Goal: Task Accomplishment & Management: Manage account settings

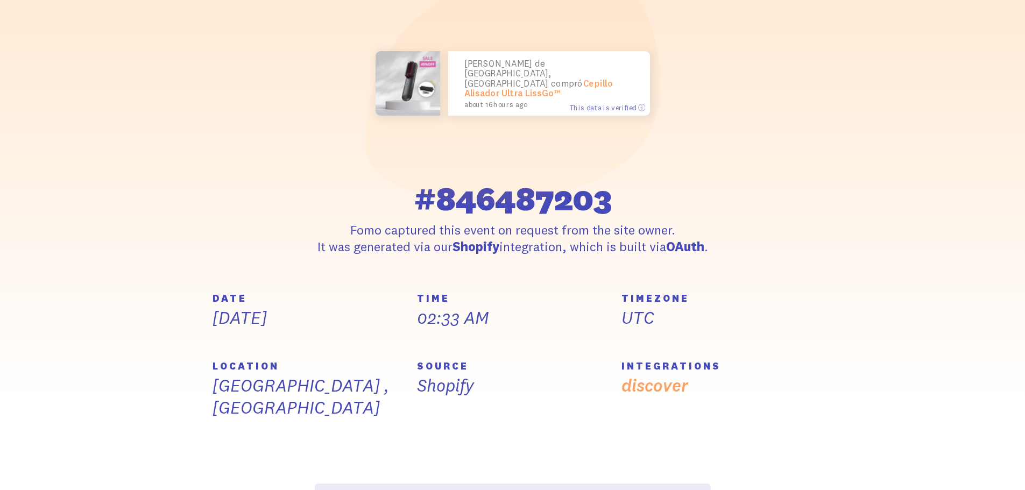
scroll to position [161, 0]
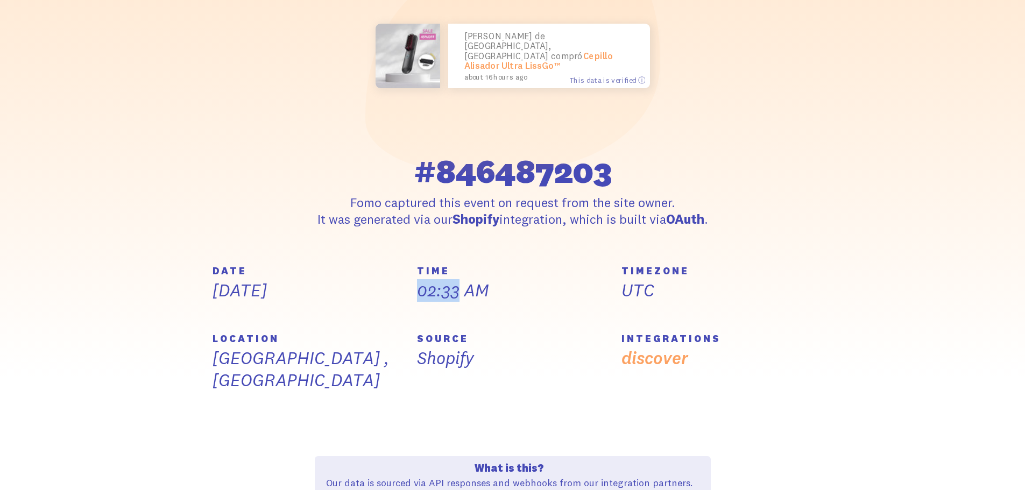
drag, startPoint x: 461, startPoint y: 304, endPoint x: 418, endPoint y: 305, distance: 43.0
click at [418, 302] on p "02:33 AM" at bounding box center [513, 290] width 192 height 23
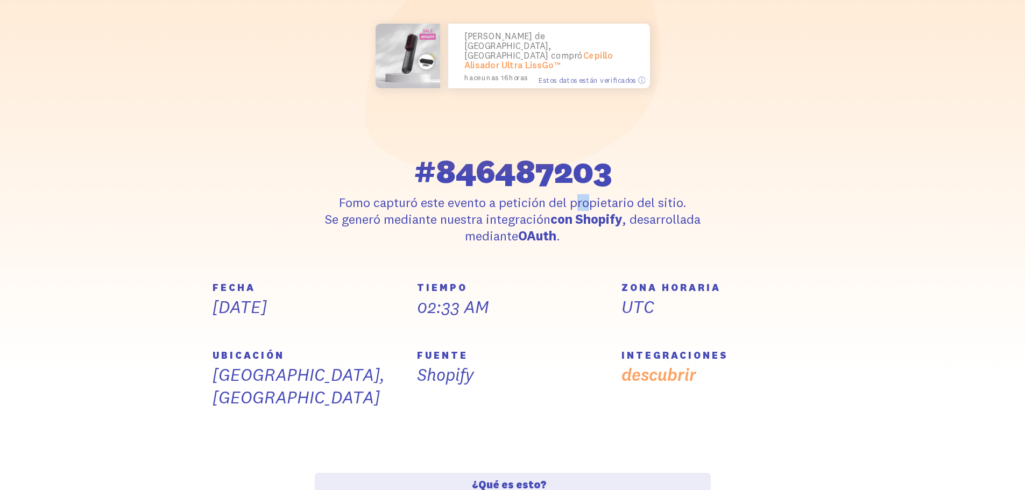
drag, startPoint x: 494, startPoint y: 202, endPoint x: 505, endPoint y: 206, distance: 11.9
click at [505, 206] on font "Fomo capturó este evento a petición del propietario del sitio." at bounding box center [513, 202] width 348 height 16
click at [516, 207] on font "Fomo capturó este evento a petición del propietario del sitio." at bounding box center [513, 202] width 348 height 16
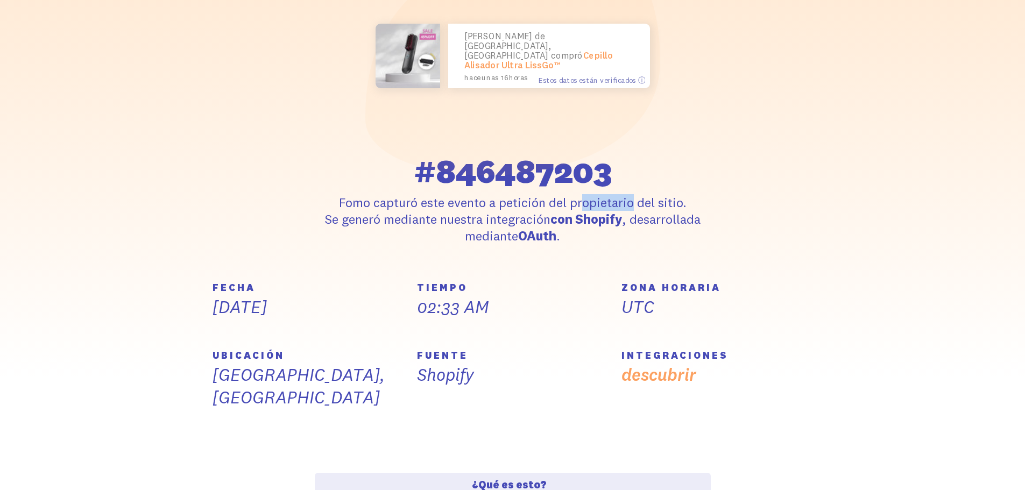
drag, startPoint x: 516, startPoint y: 207, endPoint x: 554, endPoint y: 208, distance: 38.2
click at [548, 209] on font "Fomo capturó este evento a petición del propietario del sitio." at bounding box center [513, 202] width 348 height 16
click at [572, 203] on font "Fomo capturó este evento a petición del propietario del sitio." at bounding box center [513, 202] width 348 height 16
click at [575, 202] on font "Fomo capturó este evento a petición del propietario del sitio." at bounding box center [513, 202] width 348 height 16
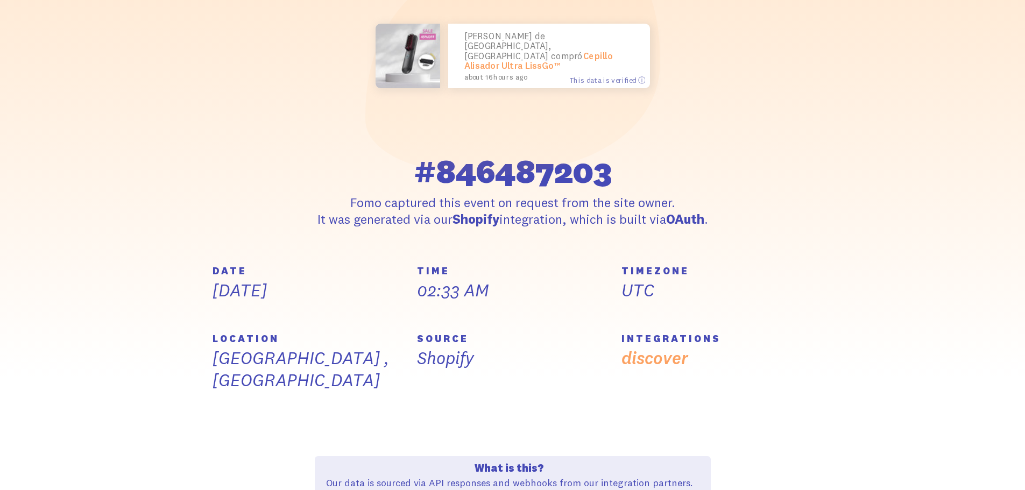
click at [596, 125] on div "[PERSON_NAME] de [GEOGRAPHIC_DATA], [GEOGRAPHIC_DATA] compró Cepillo Alisador U…" at bounding box center [513, 56] width 396 height 248
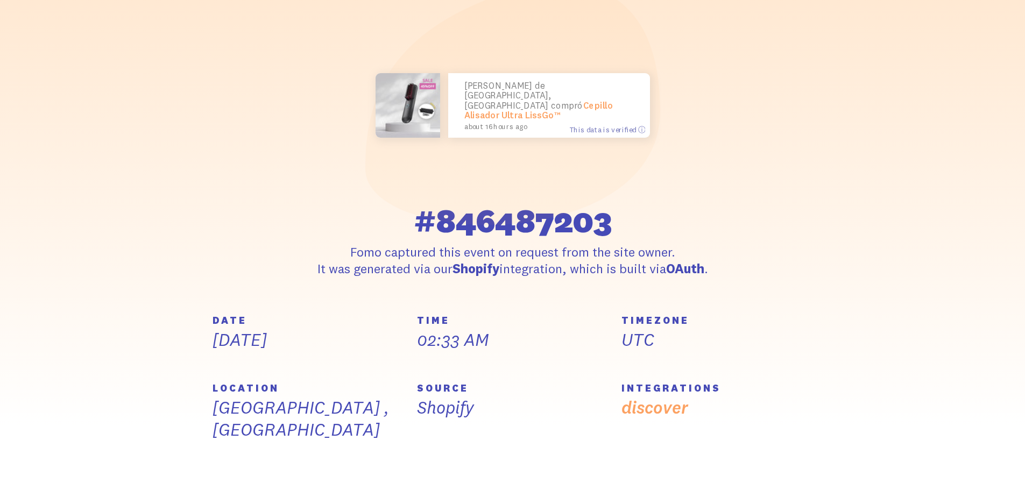
scroll to position [108, 0]
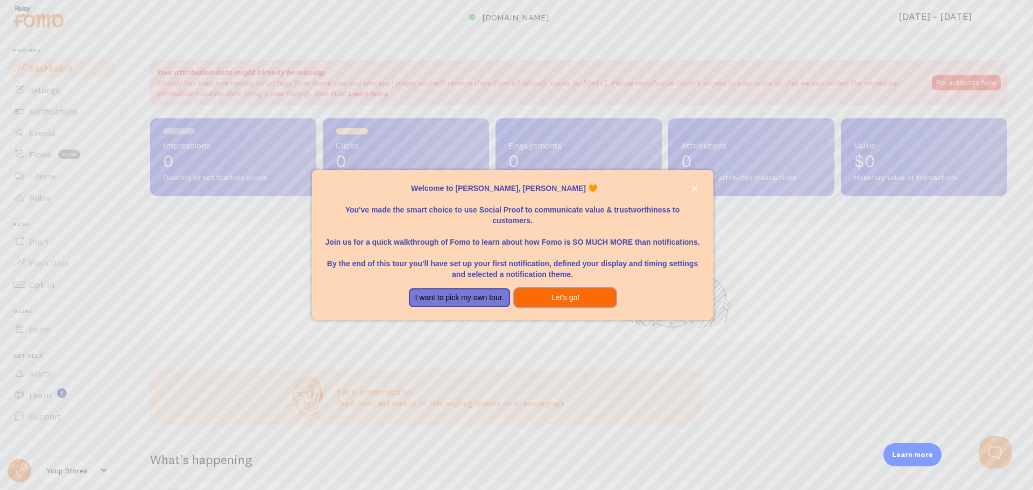
click at [572, 294] on button "Let's go!" at bounding box center [565, 297] width 102 height 19
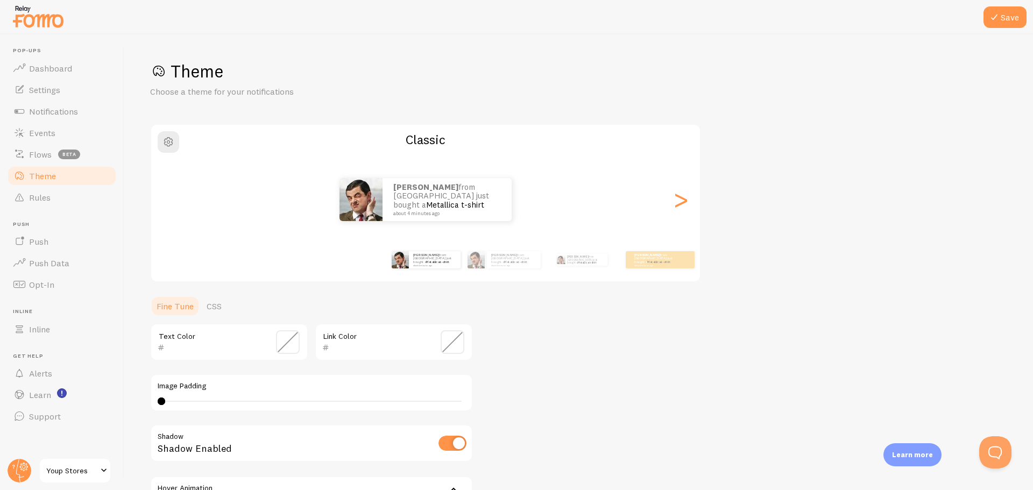
click at [92, 474] on span "Youp Stores" at bounding box center [71, 470] width 51 height 13
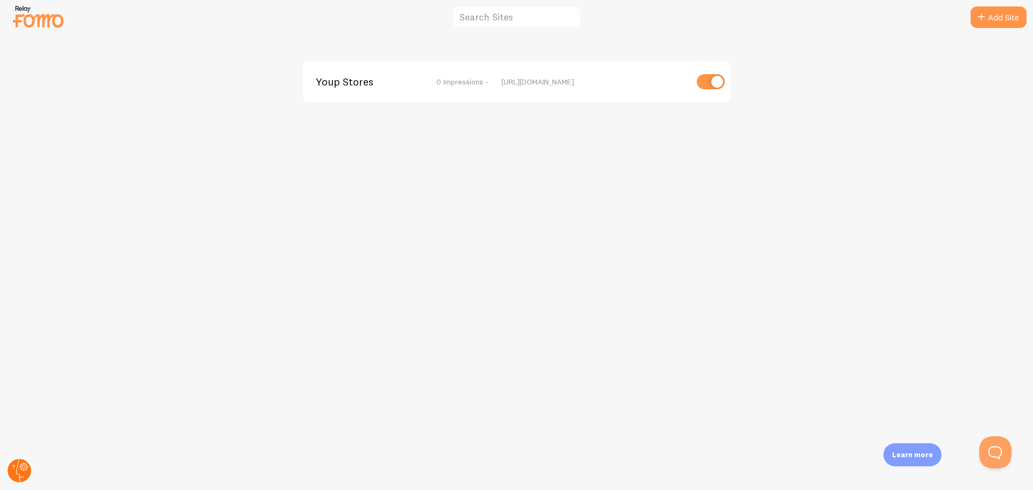
click at [23, 468] on icon at bounding box center [24, 467] width 4 height 4
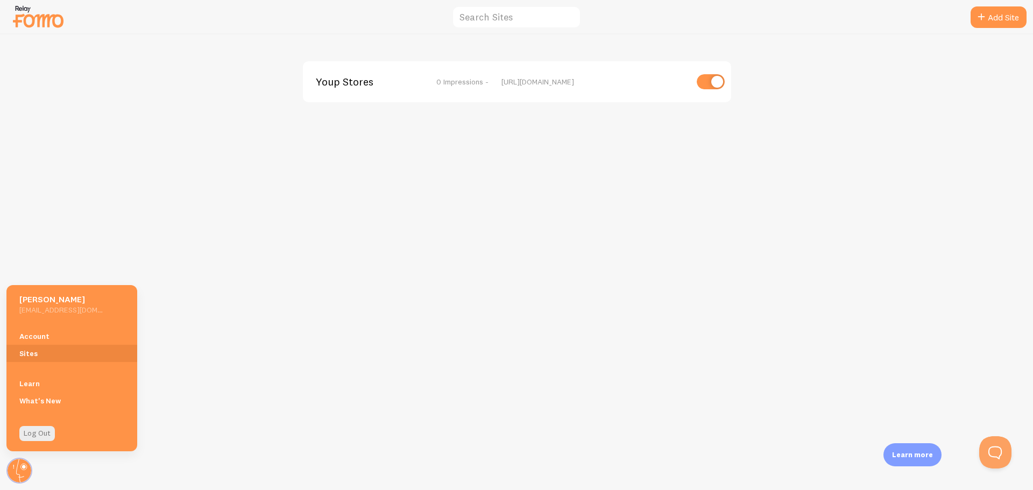
click at [44, 31] on div at bounding box center [38, 17] width 54 height 32
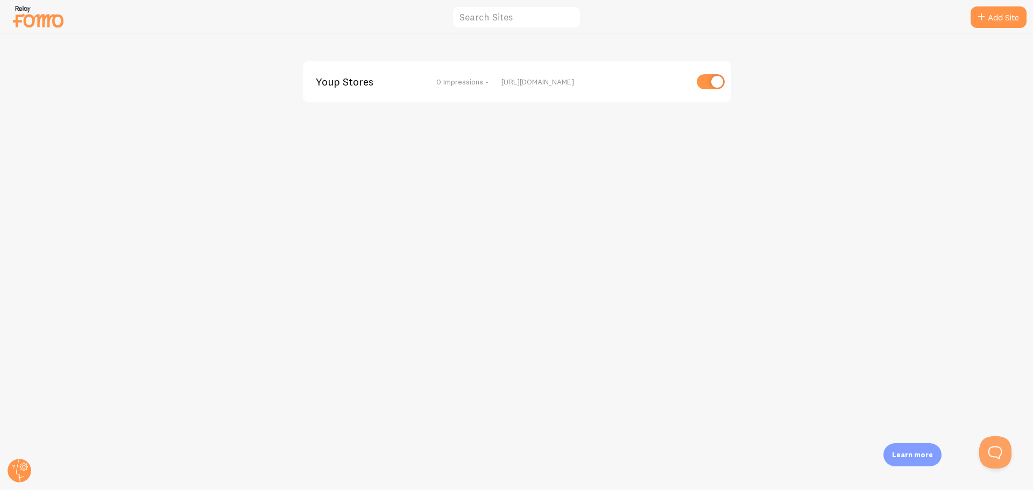
click at [40, 17] on img at bounding box center [38, 16] width 54 height 27
click at [50, 16] on img at bounding box center [38, 16] width 54 height 27
click at [18, 463] on circle at bounding box center [20, 471] width 24 height 24
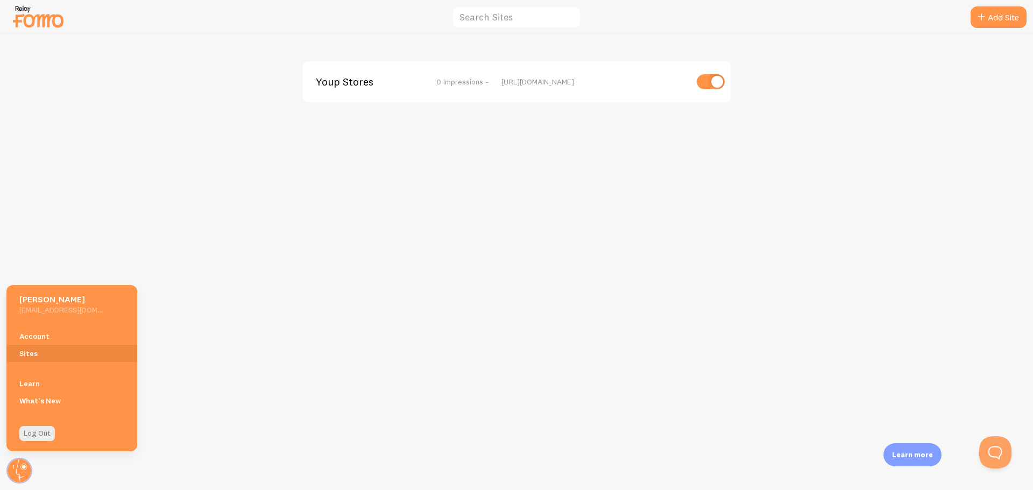
click at [32, 322] on div "Account Sites" at bounding box center [71, 344] width 131 height 47
click at [46, 301] on h5 "Tomas Maximiliano Gutierrez" at bounding box center [60, 299] width 83 height 11
click at [45, 337] on link "Account" at bounding box center [71, 336] width 131 height 17
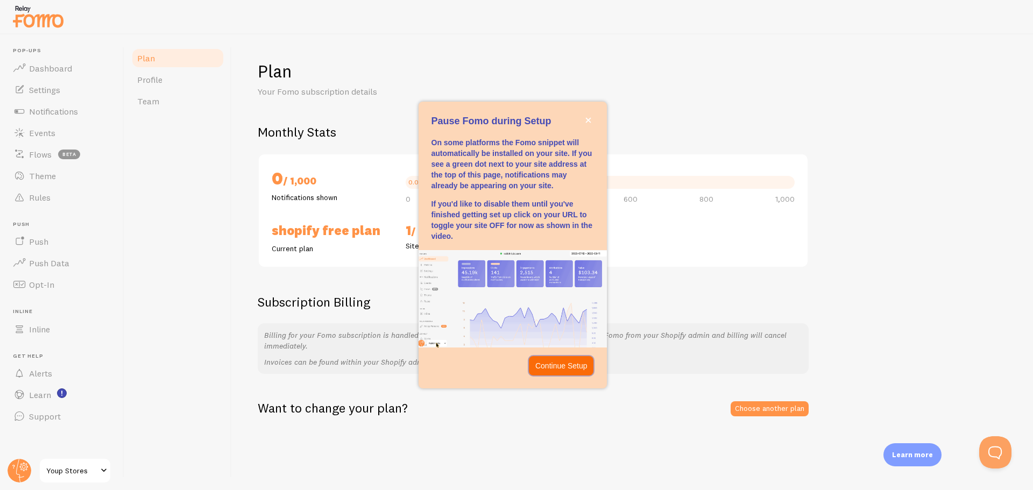
click at [567, 360] on p "Continue Setup" at bounding box center [561, 365] width 52 height 11
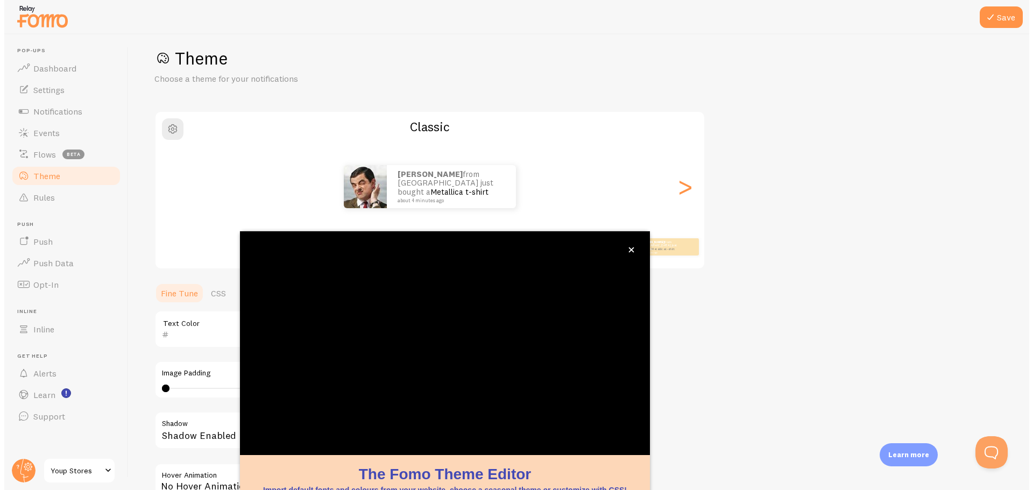
scroll to position [44, 0]
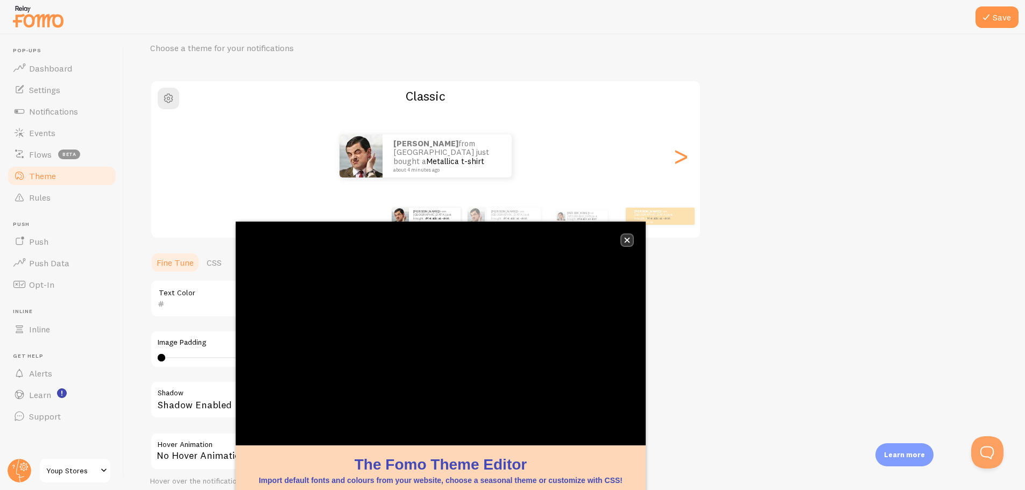
click at [627, 238] on icon "close," at bounding box center [627, 240] width 6 height 6
click at [629, 242] on icon "close," at bounding box center [627, 240] width 5 height 5
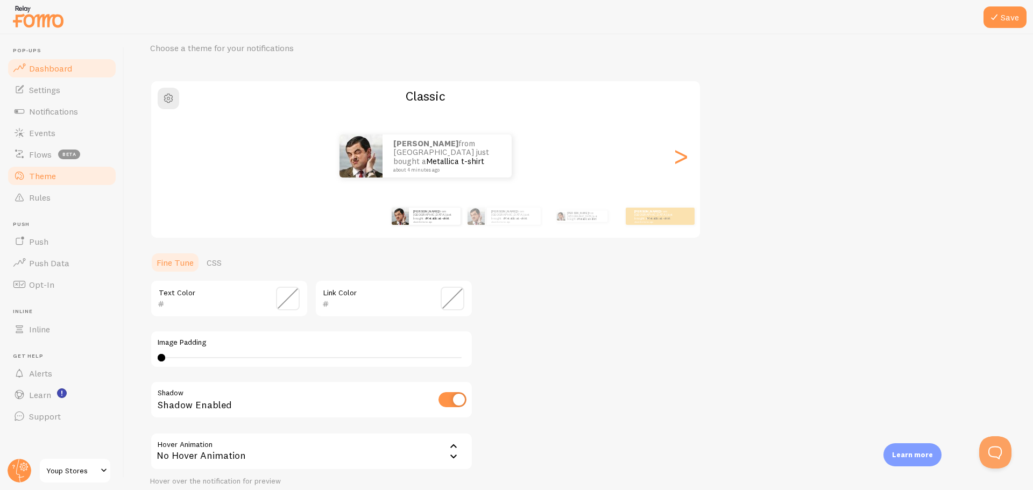
click at [73, 69] on link "Dashboard" at bounding box center [61, 69] width 111 height 22
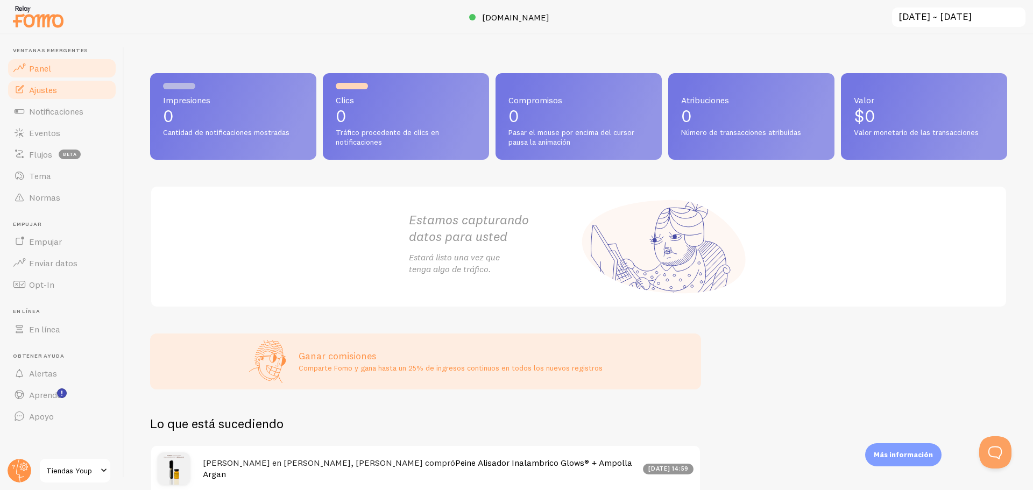
click at [77, 96] on link "Ajustes" at bounding box center [61, 90] width 111 height 22
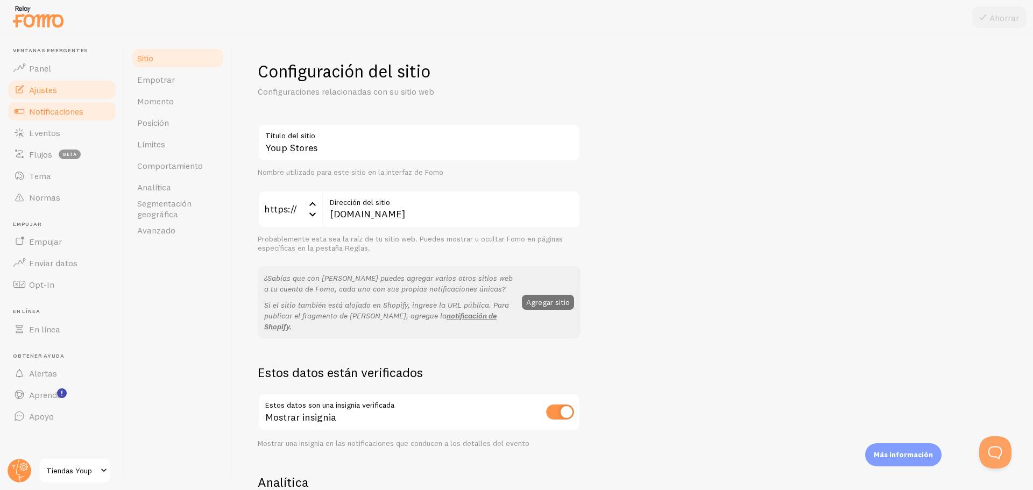
click at [42, 104] on link "Notificaciones" at bounding box center [61, 112] width 111 height 22
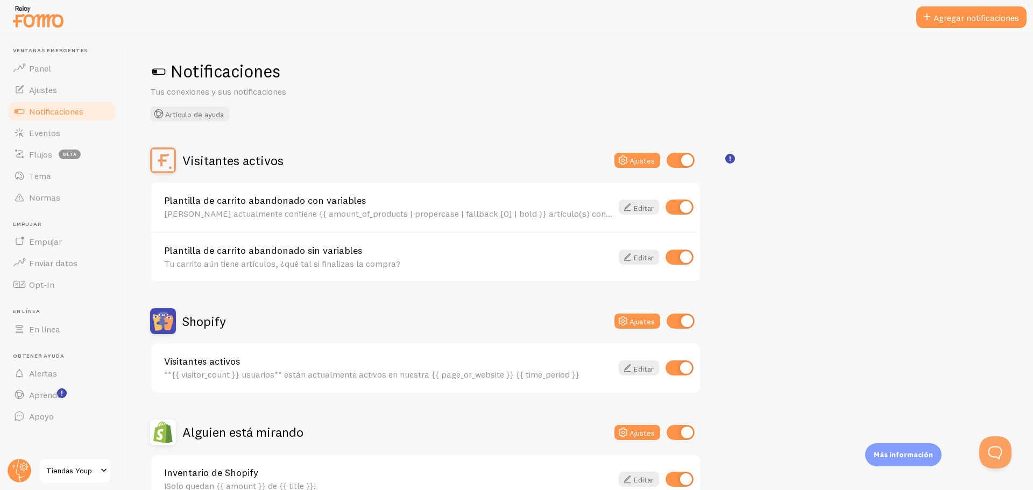
click at [688, 165] on input "checkbox" at bounding box center [681, 160] width 28 height 15
checkbox input "false"
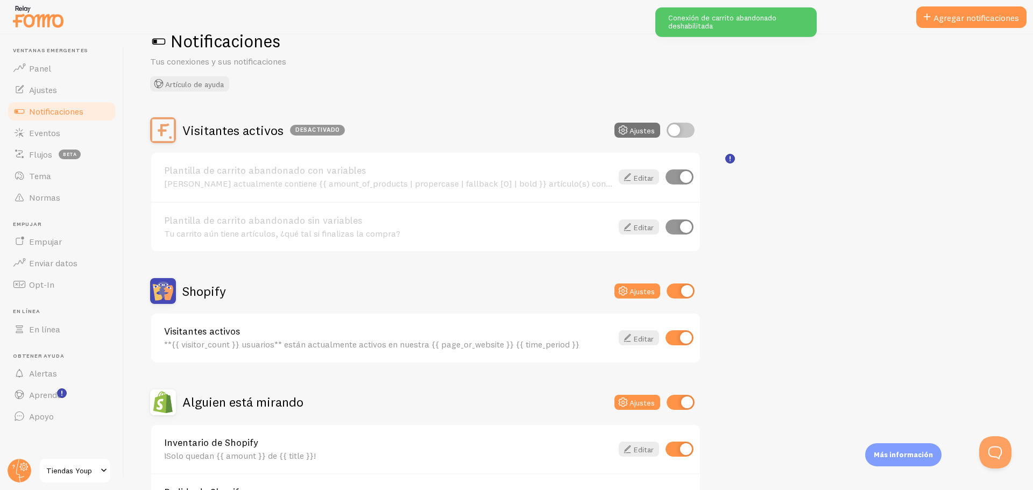
scroll to position [54, 0]
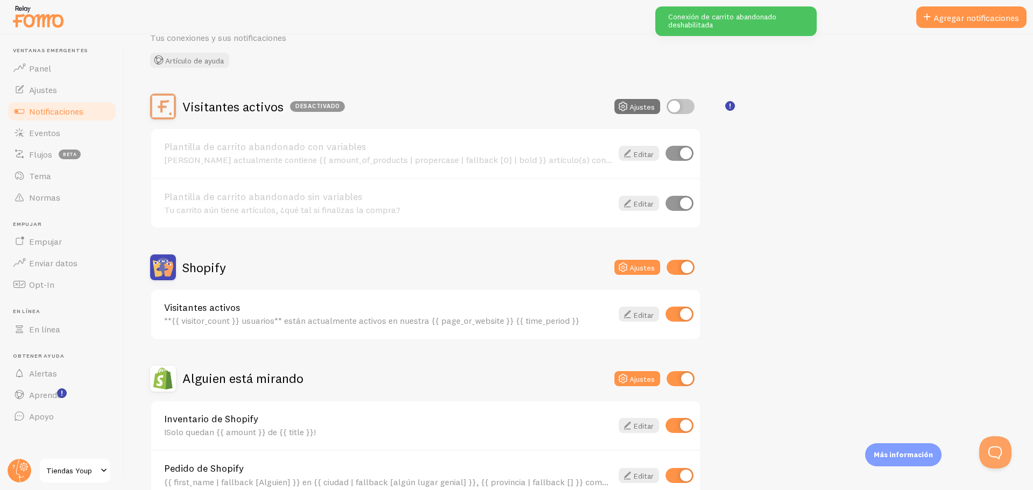
click at [682, 266] on input "checkbox" at bounding box center [681, 267] width 28 height 15
checkbox input "false"
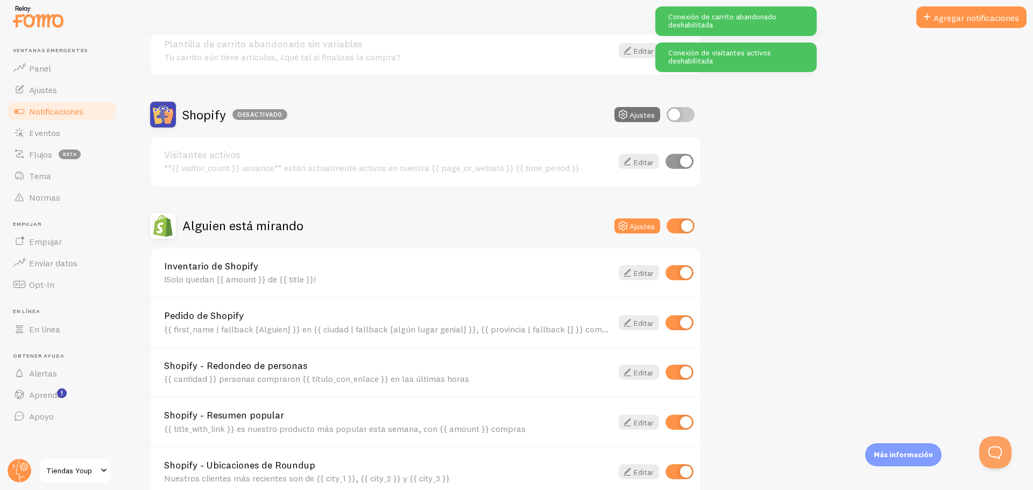
scroll to position [269, 0]
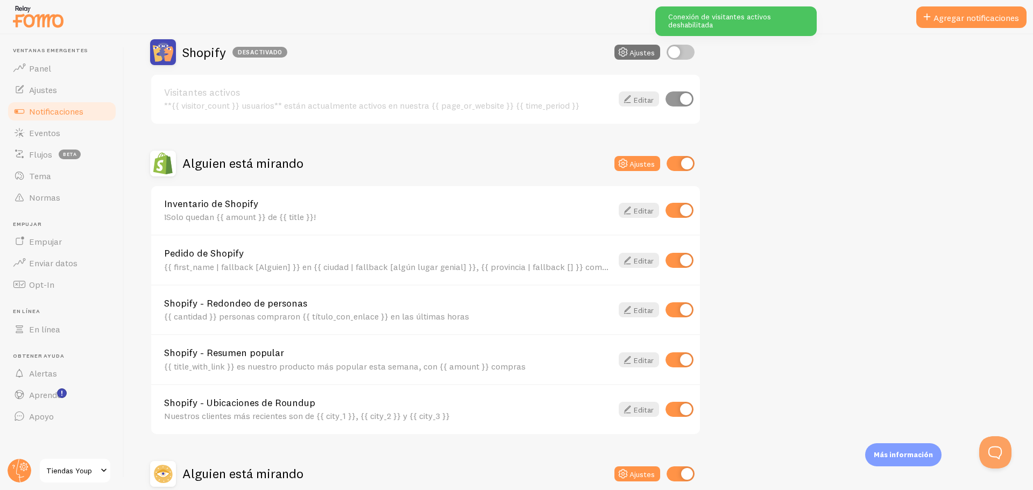
click at [681, 213] on input "checkbox" at bounding box center [680, 210] width 28 height 15
checkbox input "false"
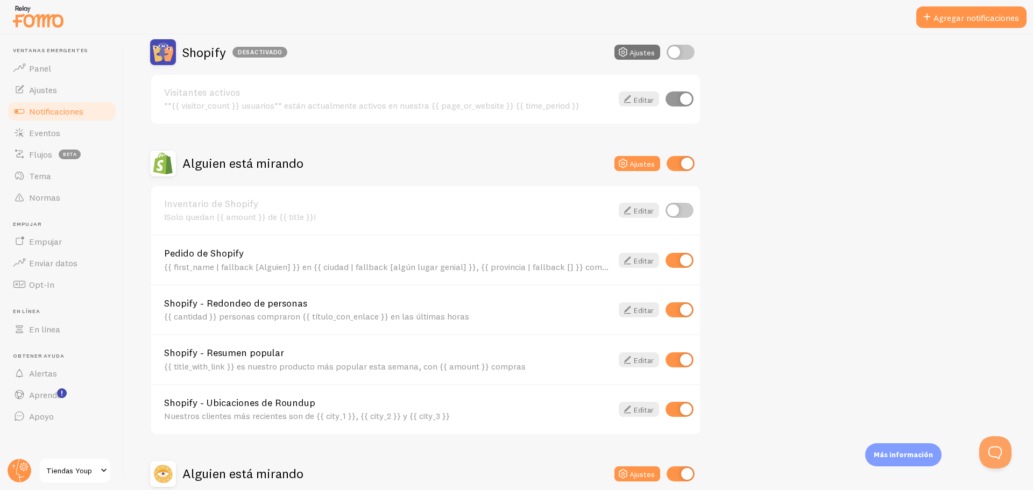
click at [679, 307] on input "checkbox" at bounding box center [680, 309] width 28 height 15
checkbox input "false"
click at [680, 358] on input "checkbox" at bounding box center [680, 359] width 28 height 15
checkbox input "false"
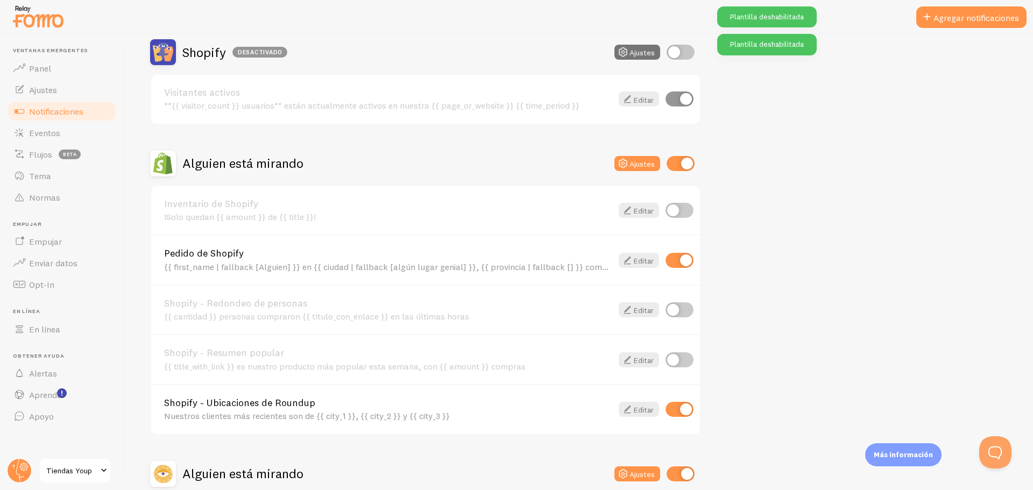
click at [675, 400] on div "Shopify - Ubicaciones de Roundup Nuestros clientes más recientes son de {{ city…" at bounding box center [425, 409] width 549 height 50
click at [673, 405] on input "checkbox" at bounding box center [680, 409] width 28 height 15
checkbox input "false"
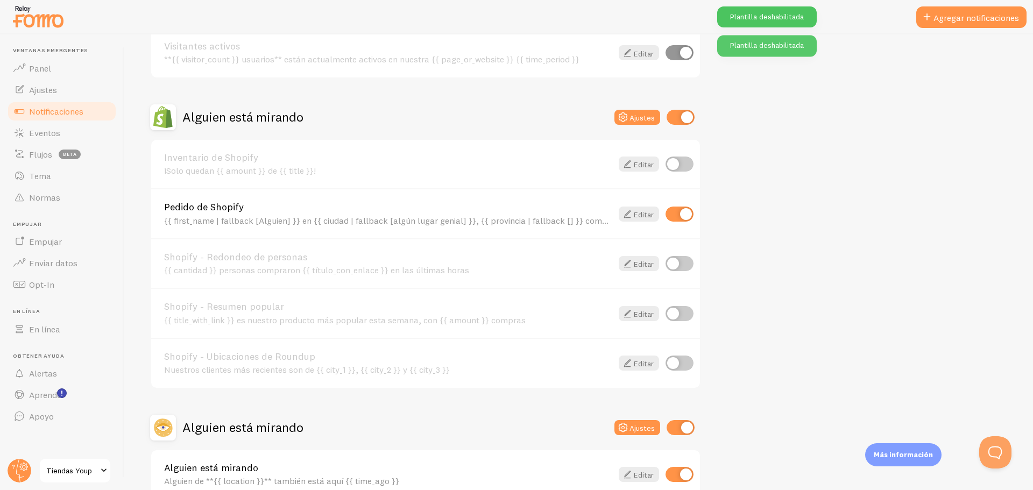
scroll to position [377, 0]
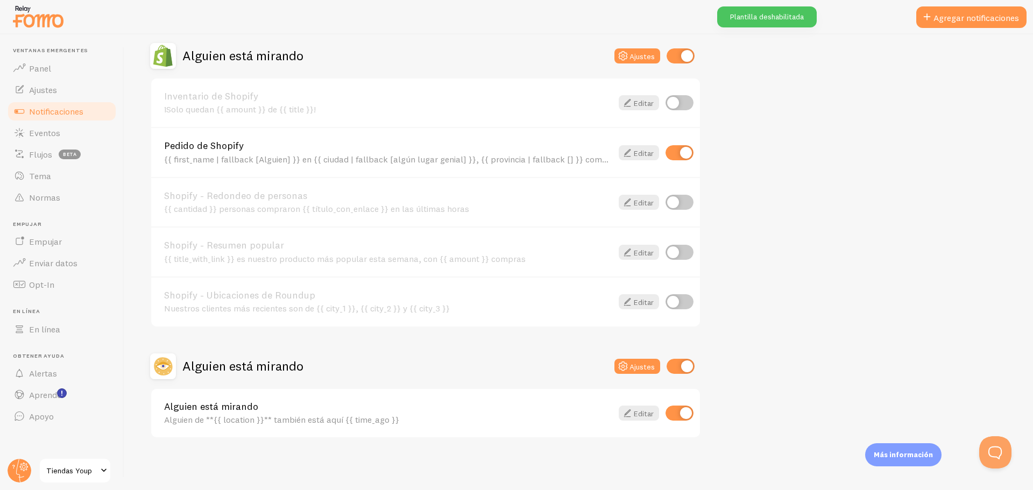
click at [684, 370] on input "checkbox" at bounding box center [681, 366] width 28 height 15
checkbox input "false"
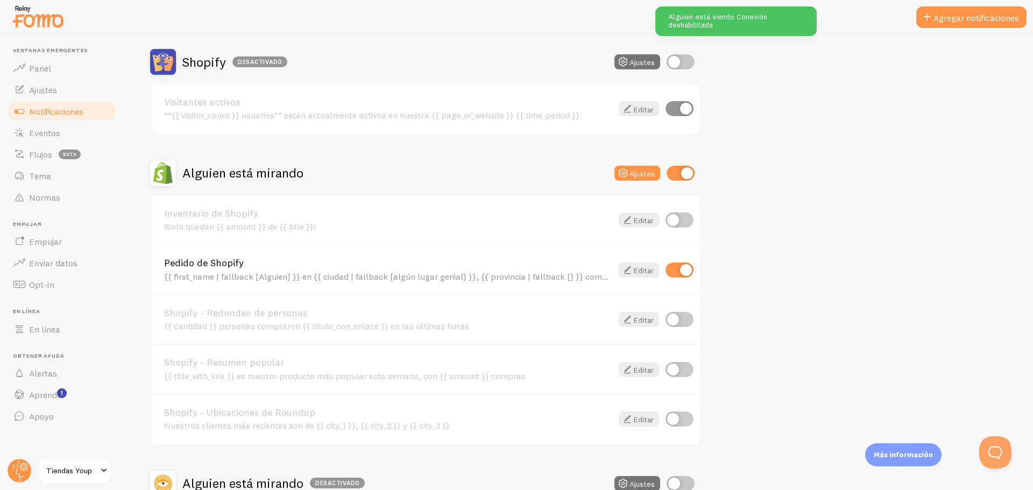
scroll to position [269, 0]
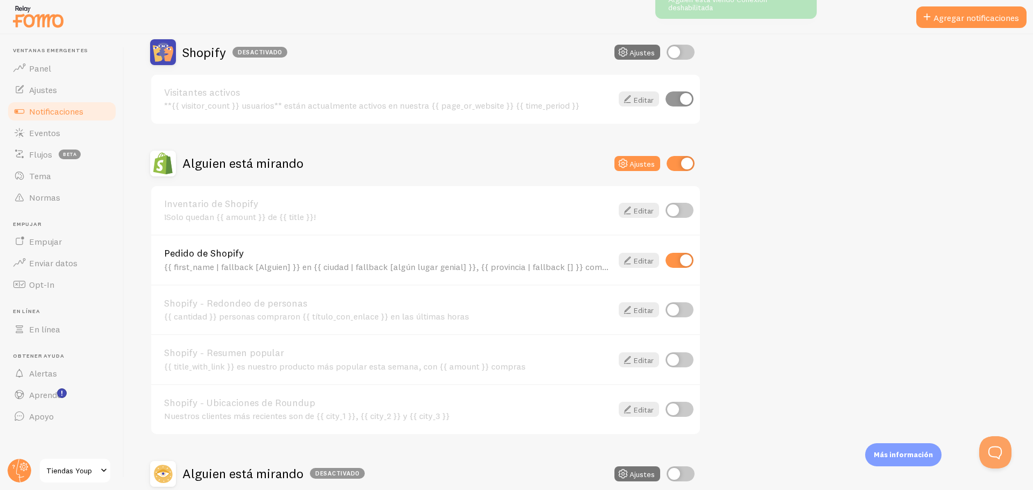
click at [636, 270] on div "Pedido de Shopify {{ first_name | fallback [Alguien] }} en {{ ciudad | fallback…" at bounding box center [425, 260] width 549 height 50
click at [638, 265] on font "Editar" at bounding box center [644, 261] width 20 height 10
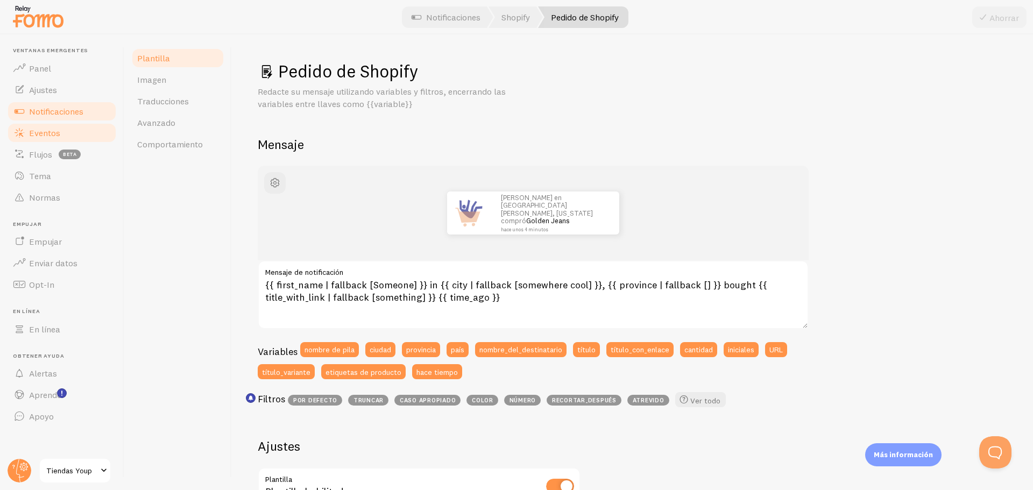
click at [40, 129] on font "Eventos" at bounding box center [44, 133] width 31 height 11
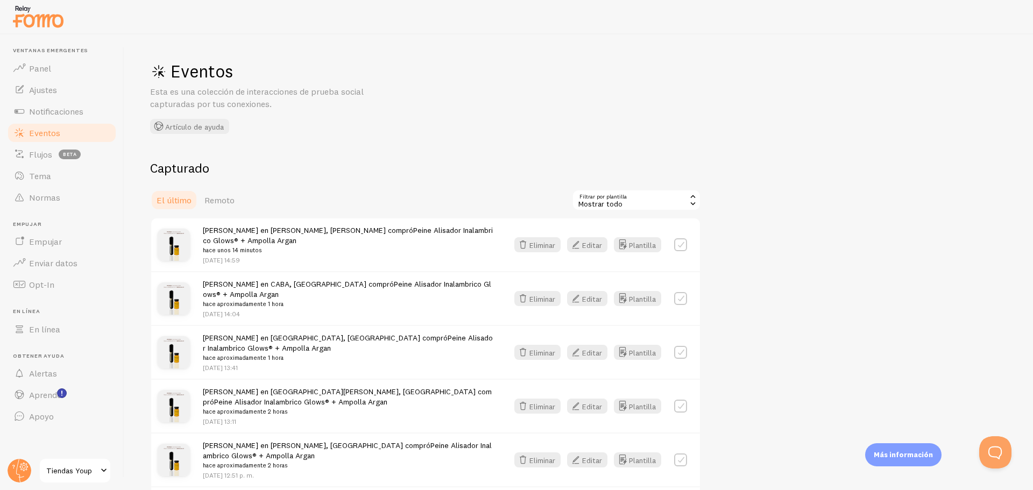
drag, startPoint x: 315, startPoint y: 268, endPoint x: 266, endPoint y: 260, distance: 49.7
click at [266, 260] on div "Ana rosa en Sarmiento, Chubut compró Peine Alisador Inalambrico Glows® + Ampoll…" at bounding box center [425, 244] width 549 height 53
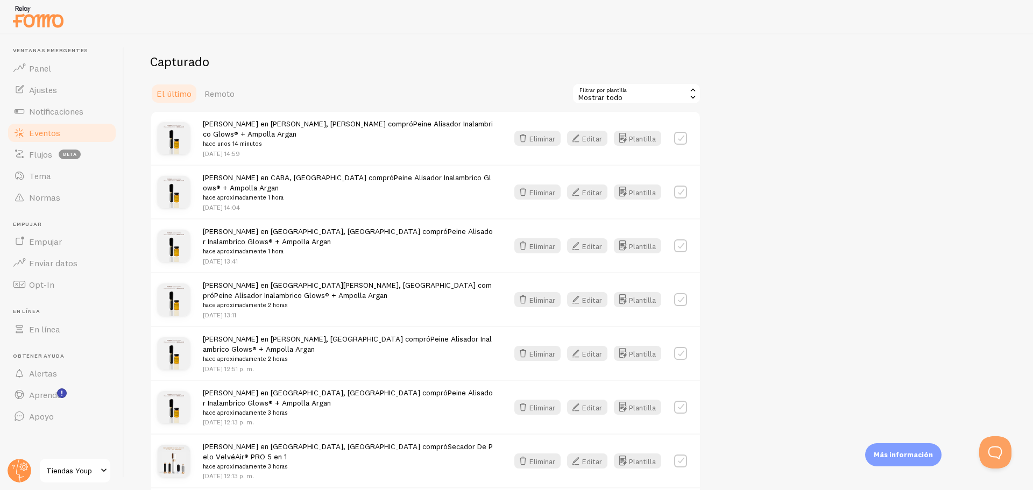
scroll to position [108, 0]
click at [240, 153] on font "27 de septiembre a las 14:59" at bounding box center [221, 152] width 37 height 8
click at [325, 154] on p "27 de septiembre a las 14:59" at bounding box center [349, 152] width 292 height 9
click at [43, 158] on font "Flujos" at bounding box center [40, 154] width 23 height 11
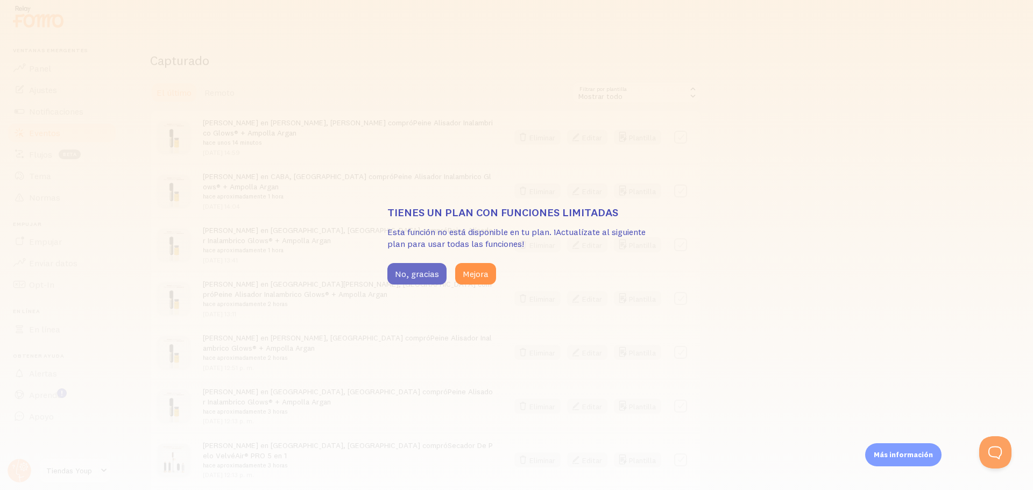
click at [416, 278] on font "No, gracias" at bounding box center [417, 273] width 44 height 11
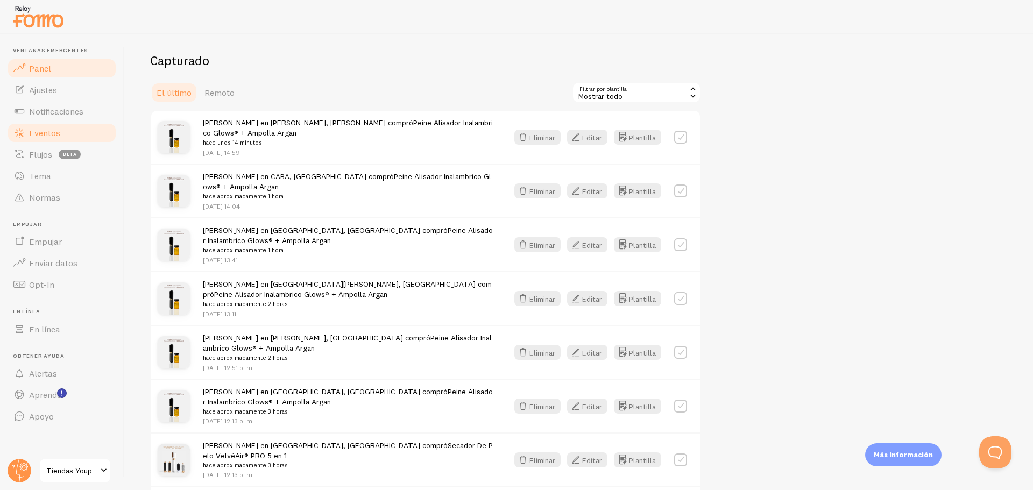
click at [61, 59] on link "Panel" at bounding box center [61, 69] width 111 height 22
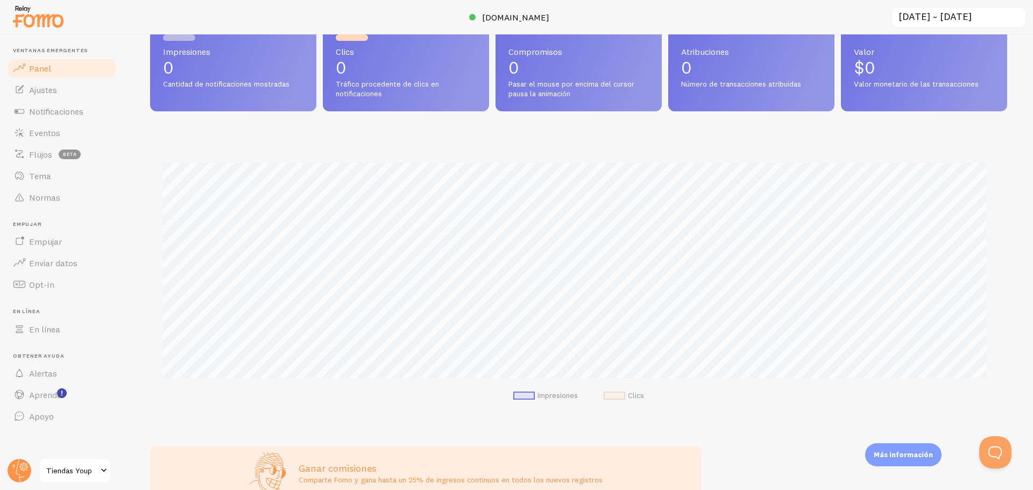
scroll to position [15, 0]
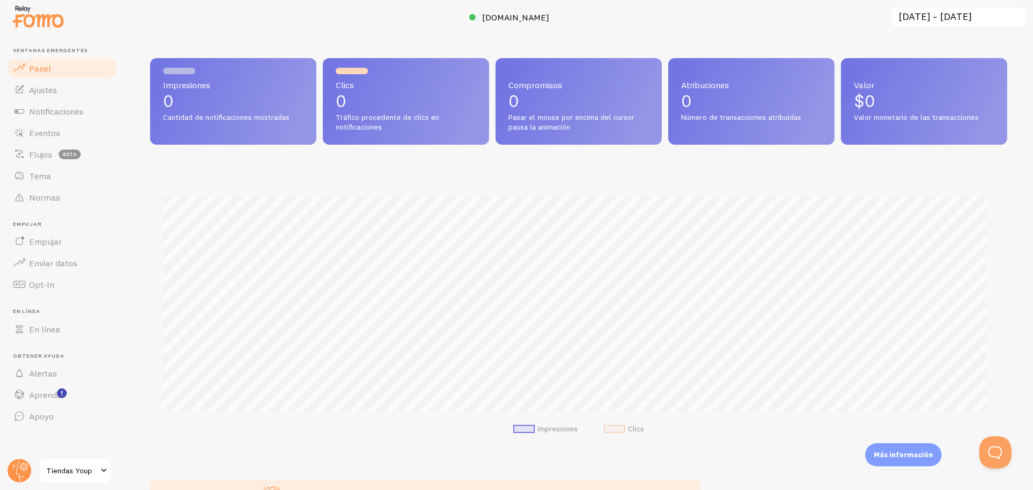
click at [883, 99] on p "$0" at bounding box center [924, 101] width 140 height 17
drag, startPoint x: 872, startPoint y: 98, endPoint x: 844, endPoint y: 94, distance: 28.3
click at [844, 94] on div "Valor $0 Valor monetario de las transacciones" at bounding box center [924, 101] width 166 height 87
click at [881, 104] on p "$0" at bounding box center [924, 101] width 140 height 17
click at [72, 235] on link "Empujar" at bounding box center [61, 242] width 111 height 22
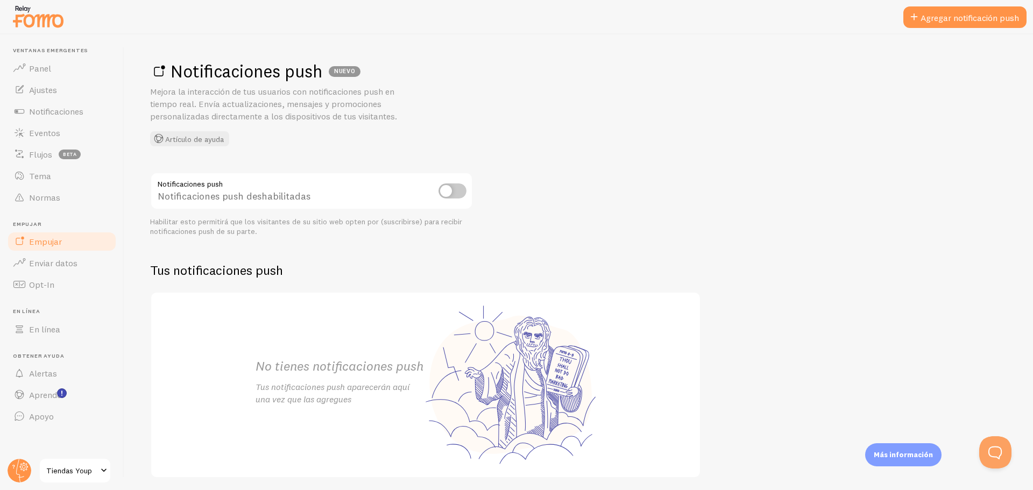
click at [458, 190] on input "checkbox" at bounding box center [452, 190] width 28 height 15
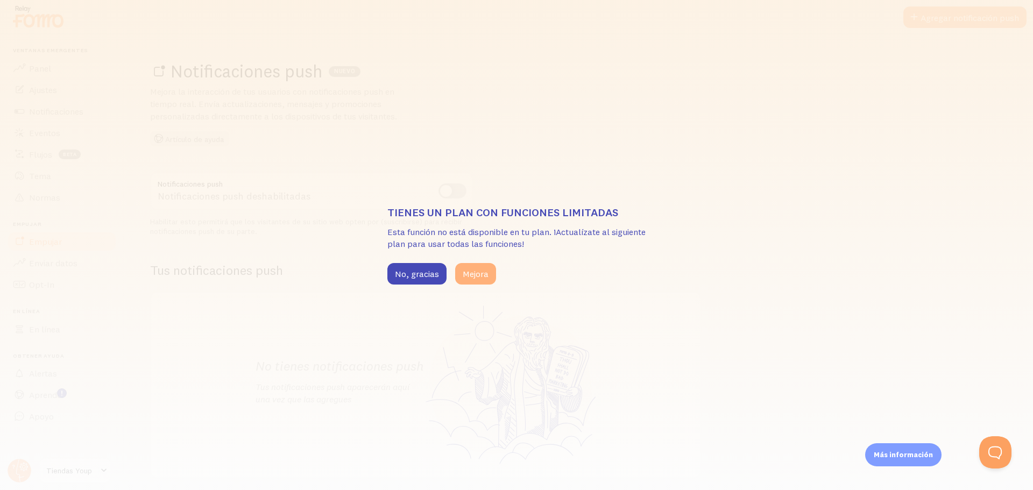
click at [466, 277] on font "Mejora" at bounding box center [476, 273] width 26 height 11
